Goal: Browse casually

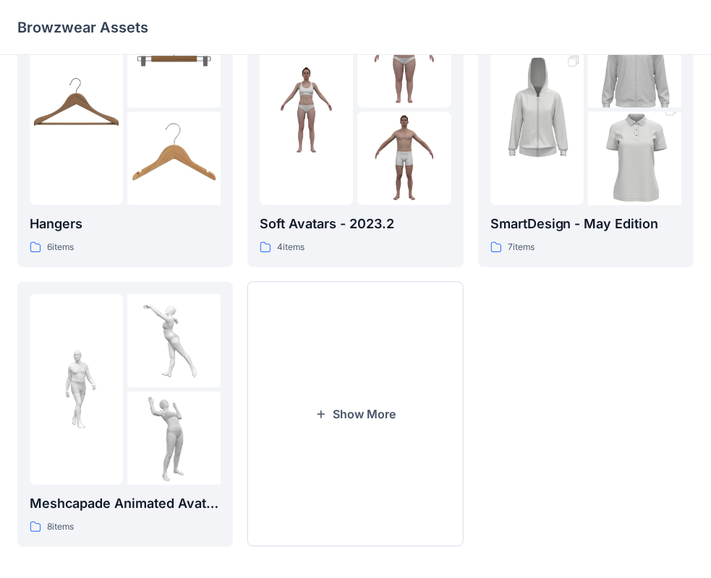
scroll to position [359, 0]
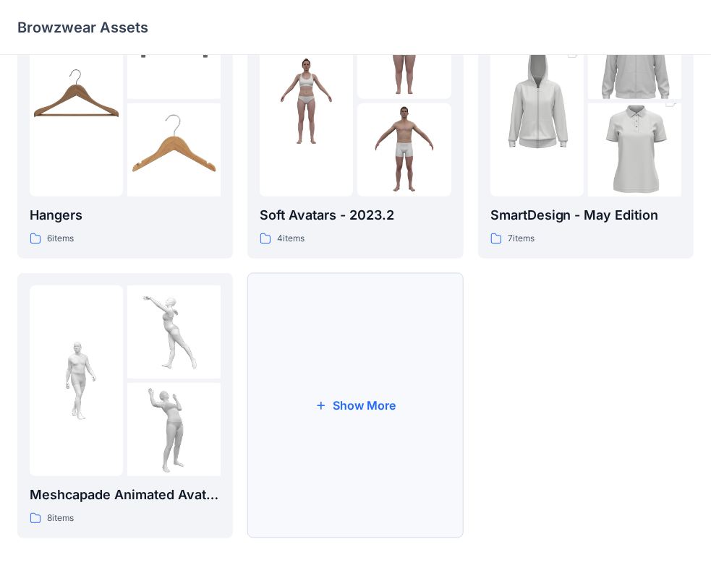
click at [359, 424] on button "Show More" at bounding box center [354, 405] width 215 height 265
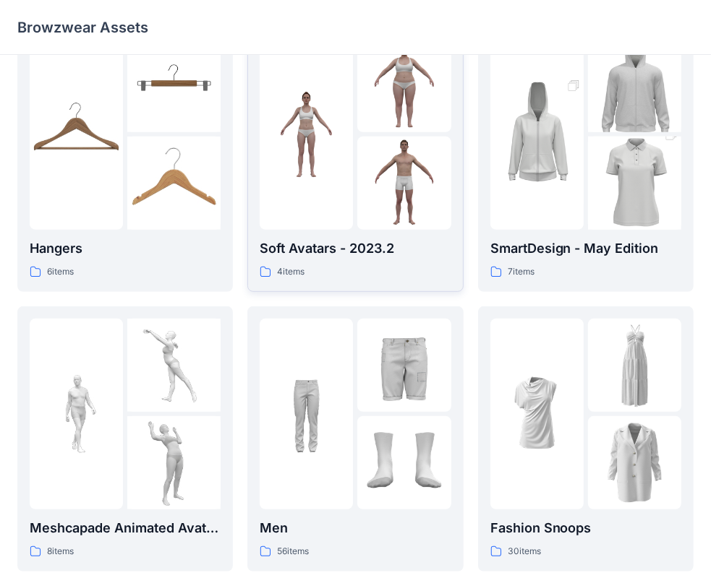
scroll to position [434, 0]
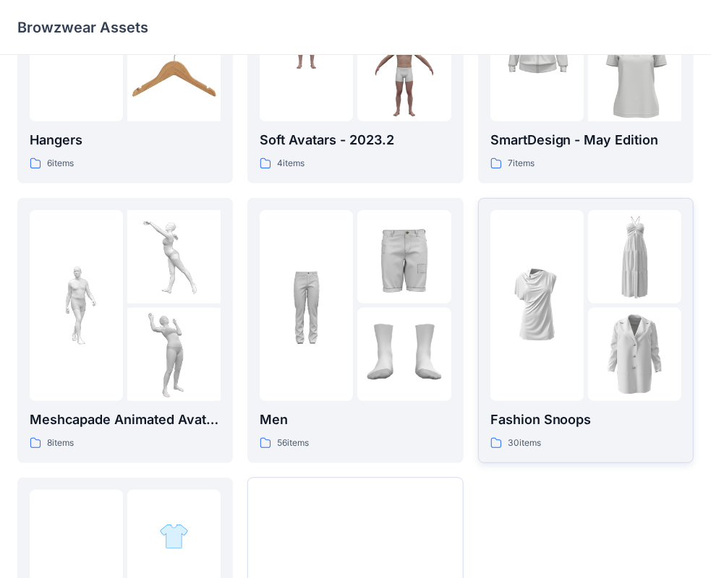
click at [509, 333] on img at bounding box center [536, 305] width 93 height 93
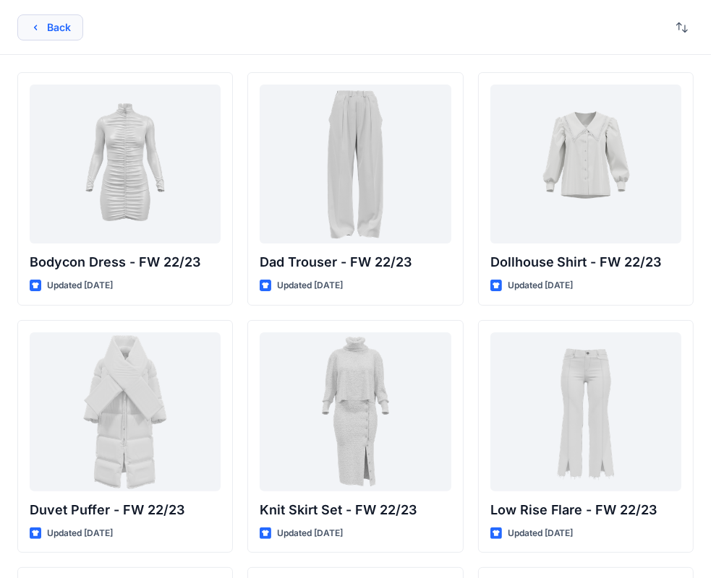
click at [33, 26] on icon "button" at bounding box center [36, 28] width 12 height 12
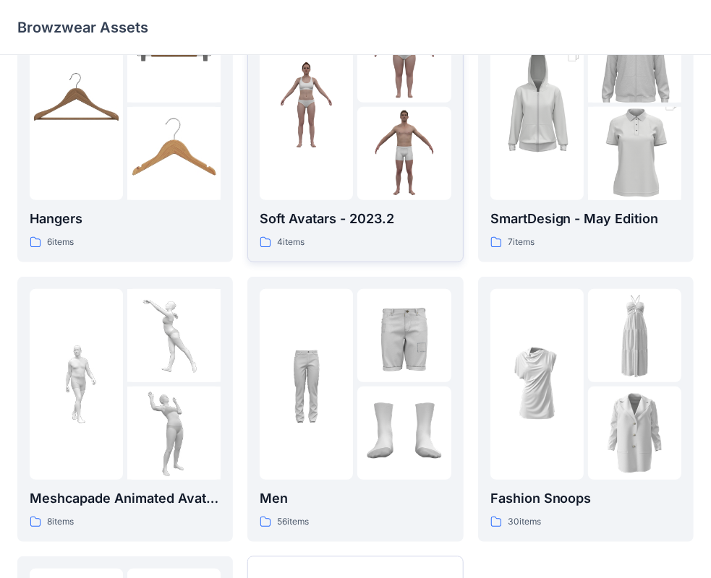
scroll to position [361, 0]
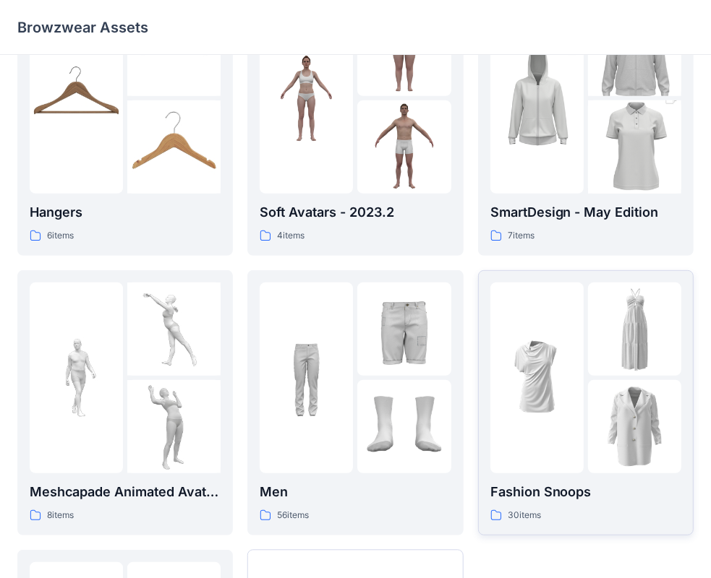
click at [610, 387] on img at bounding box center [634, 426] width 93 height 93
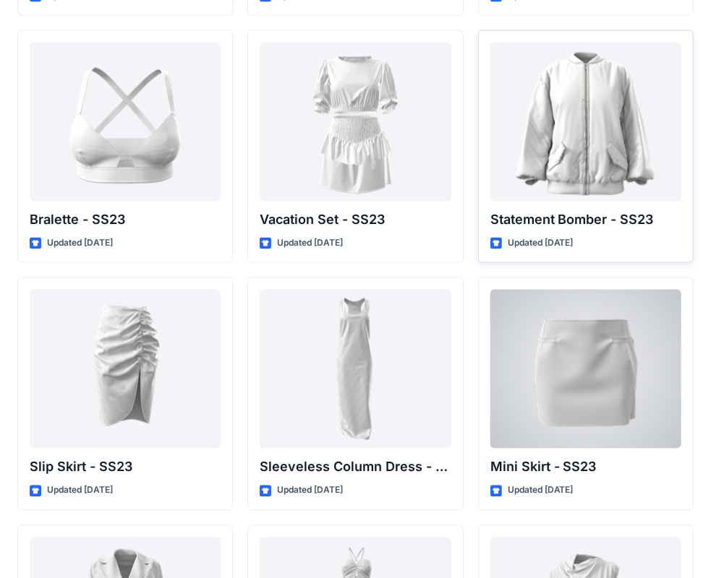
scroll to position [1753, 0]
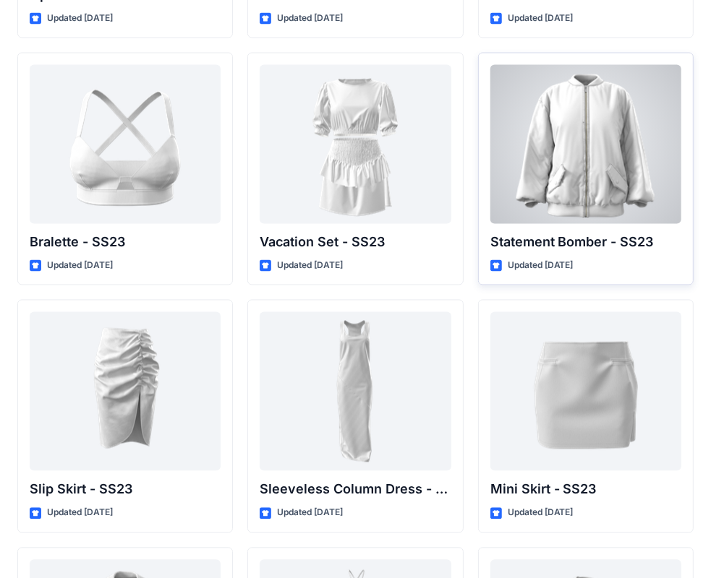
click at [601, 163] on div at bounding box center [585, 144] width 191 height 159
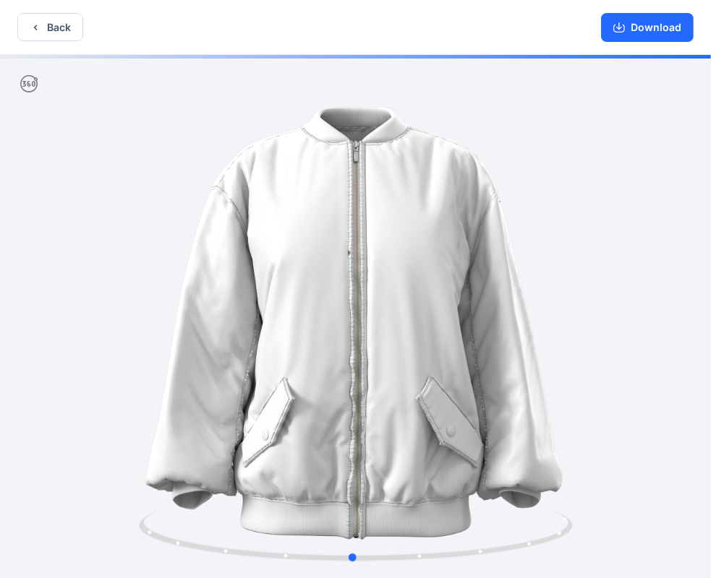
drag, startPoint x: 554, startPoint y: 292, endPoint x: 552, endPoint y: 309, distance: 17.6
click at [552, 309] on div at bounding box center [355, 318] width 711 height 526
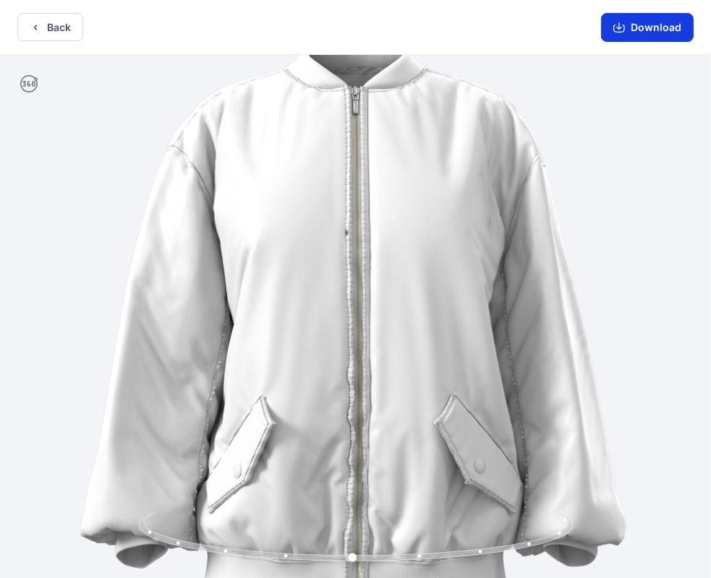
click at [624, 29] on icon "button" at bounding box center [619, 28] width 12 height 12
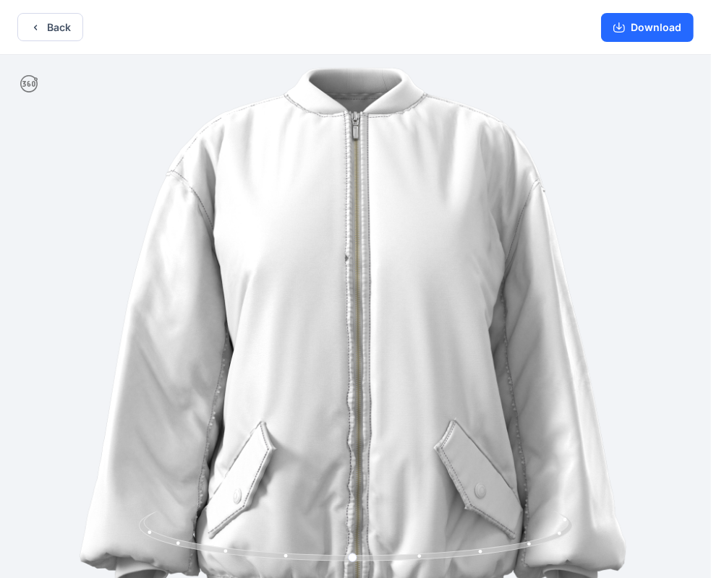
drag, startPoint x: 523, startPoint y: 491, endPoint x: 465, endPoint y: 474, distance: 60.2
click at [488, 523] on div at bounding box center [355, 318] width 711 height 526
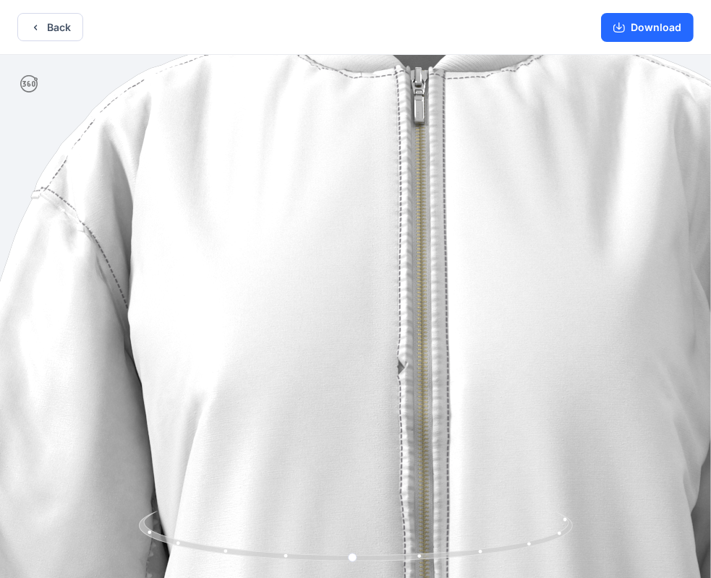
drag, startPoint x: 330, startPoint y: 338, endPoint x: 395, endPoint y: 392, distance: 84.2
click at [395, 392] on img at bounding box center [419, 542] width 1410 height 1410
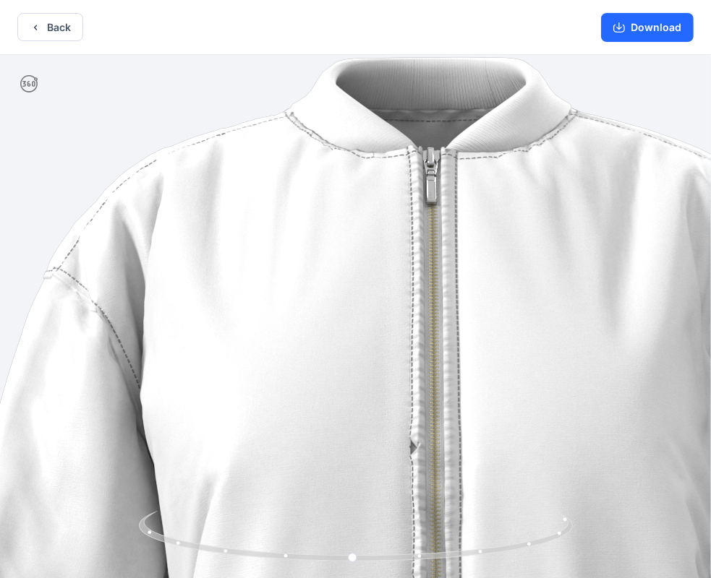
drag, startPoint x: 399, startPoint y: 374, endPoint x: 409, endPoint y: 450, distance: 77.3
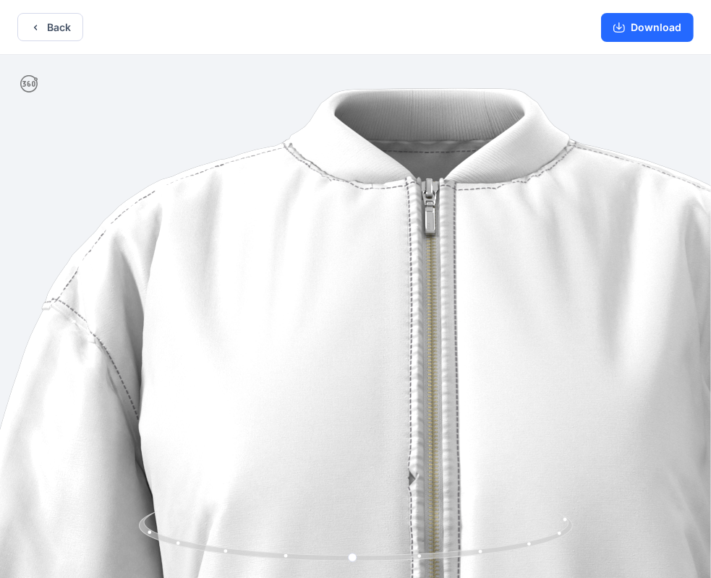
drag, startPoint x: 440, startPoint y: 254, endPoint x: 437, endPoint y: 263, distance: 9.1
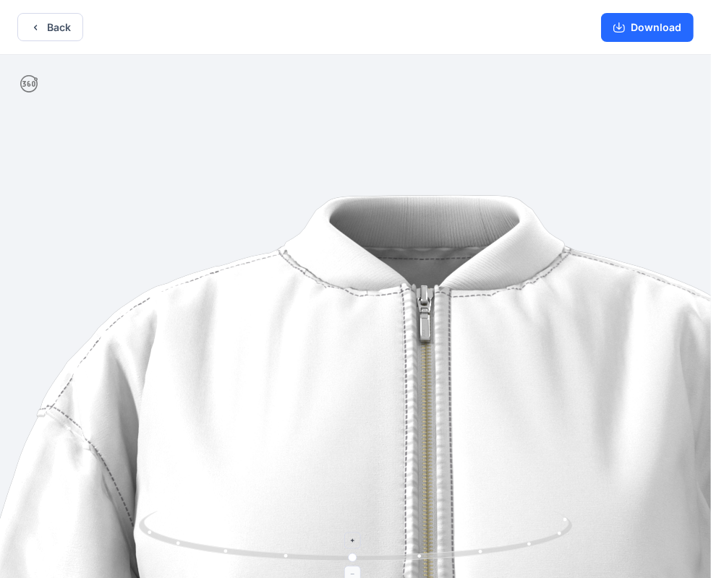
click at [433, 510] on div at bounding box center [355, 318] width 711 height 526
